Goal: Task Accomplishment & Management: Use online tool/utility

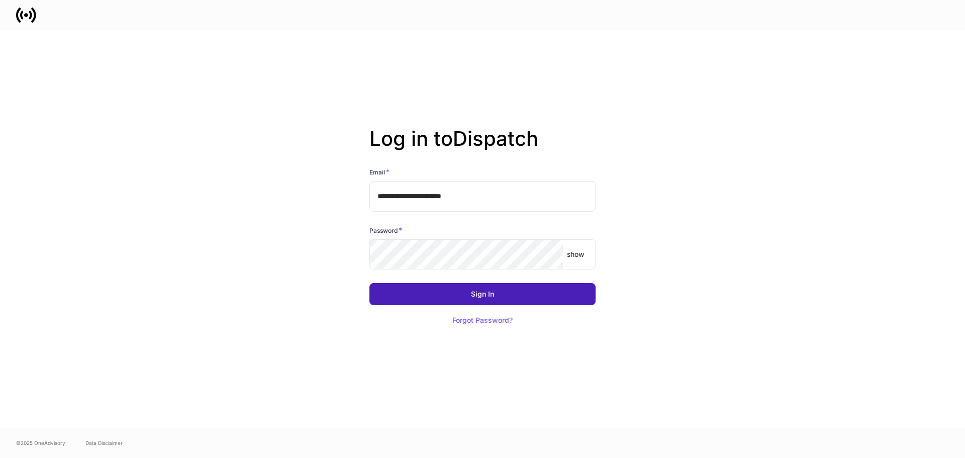
click at [430, 297] on button "Sign In" at bounding box center [482, 294] width 226 height 22
